Goal: Information Seeking & Learning: Learn about a topic

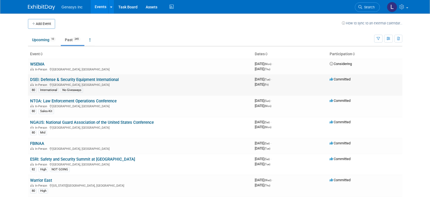
drag, startPoint x: 0, startPoint y: 0, endPoint x: 30, endPoint y: 80, distance: 85.3
click at [30, 80] on td "DSEI: Defense & Security Equipment International In-Person England, United King…" at bounding box center [140, 84] width 225 height 21
copy link "DSEI: Defense & Security Equipment International"
click at [38, 64] on link "WSEMA" at bounding box center [37, 64] width 14 height 5
copy link "DSEI: Defense & Security Equipment International"
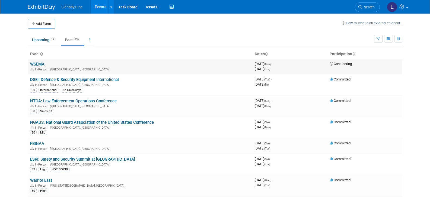
click at [38, 62] on link "WSEMA" at bounding box center [37, 64] width 14 height 5
click at [38, 41] on link "Upcoming 10" at bounding box center [44, 40] width 32 height 10
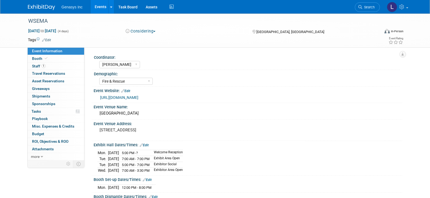
select select "Kate"
select select "Fire & Rescue"
click at [127, 96] on link "https://wsema.org/2025-conference-information" at bounding box center [119, 98] width 38 height 4
select select "Kate"
select select "Fire & Rescue"
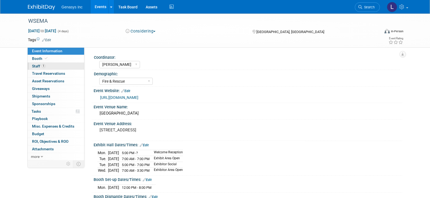
click at [41, 67] on span "Staff 1" at bounding box center [39, 66] width 14 height 4
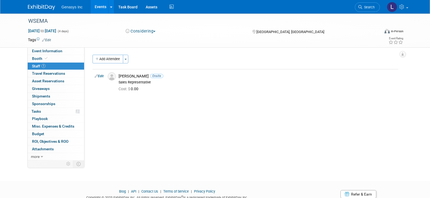
click at [188, 34] on div "Considering Committed Considering Not Going Attending Only Sales Handling" at bounding box center [184, 32] width 120 height 6
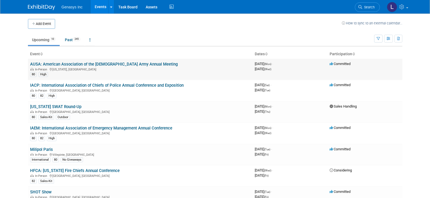
click at [55, 63] on link "AUSA: American Association of the [DEMOGRAPHIC_DATA] Army Annual Meeting" at bounding box center [104, 64] width 148 height 5
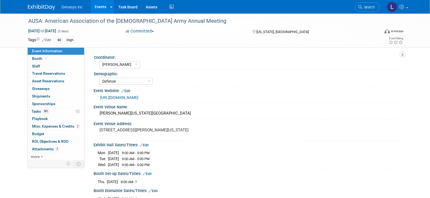
select select "[PERSON_NAME]"
select select "Defense"
select select "No"
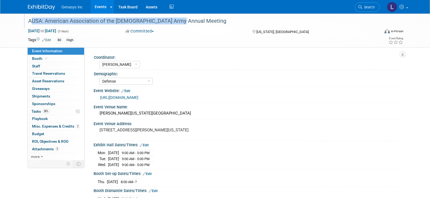
drag, startPoint x: 181, startPoint y: 21, endPoint x: 26, endPoint y: 20, distance: 155.3
click at [26, 20] on div "AUSA: American Association of the [DEMOGRAPHIC_DATA] Army Annual Meeting" at bounding box center [199, 21] width 346 height 10
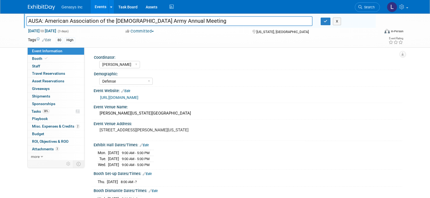
drag, startPoint x: 45, startPoint y: 21, endPoint x: 27, endPoint y: 24, distance: 17.9
click at [27, 24] on input "AUSA: American Association of the [DEMOGRAPHIC_DATA] Army Annual Meeting" at bounding box center [169, 21] width 287 height 10
click at [47, 59] on span at bounding box center [46, 58] width 5 height 4
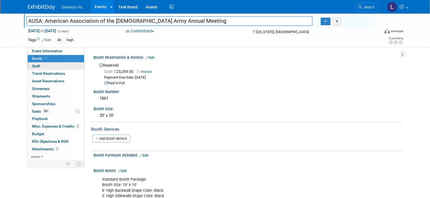
click at [42, 64] on link "0 Staff 0" at bounding box center [56, 66] width 56 height 7
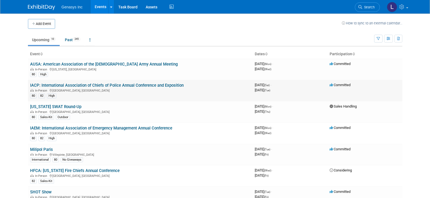
drag, startPoint x: 190, startPoint y: 86, endPoint x: 30, endPoint y: 86, distance: 159.9
click at [30, 86] on td "IACP: International Association of Chiefs of Police Annual Conference and Expos…" at bounding box center [140, 90] width 225 height 21
copy link "IACP: International Association of Chiefs of Police Annual Conference and Expos…"
